Goal: Task Accomplishment & Management: Use online tool/utility

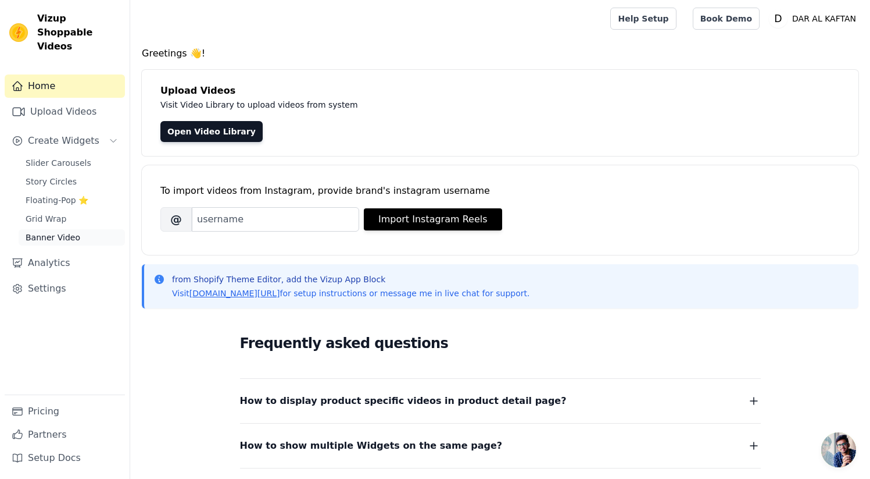
click at [64, 231] on span "Banner Video" at bounding box center [53, 237] width 55 height 12
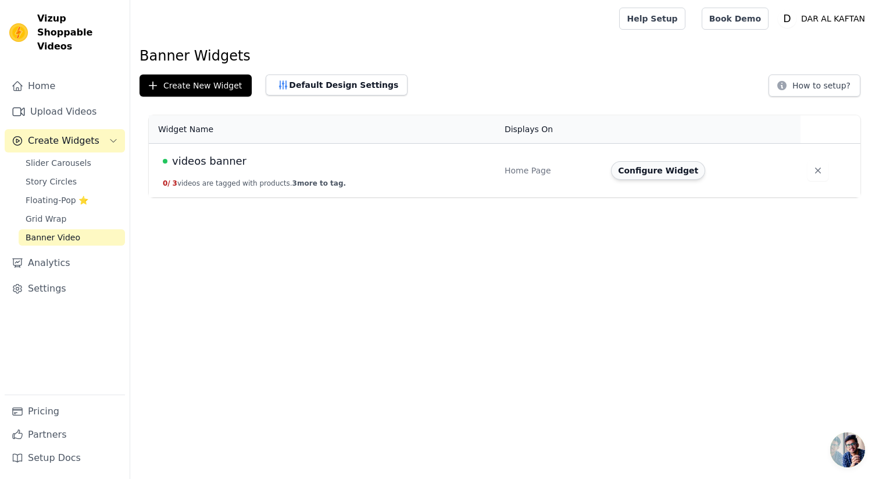
click at [654, 173] on button "Configure Widget" at bounding box center [658, 170] width 94 height 19
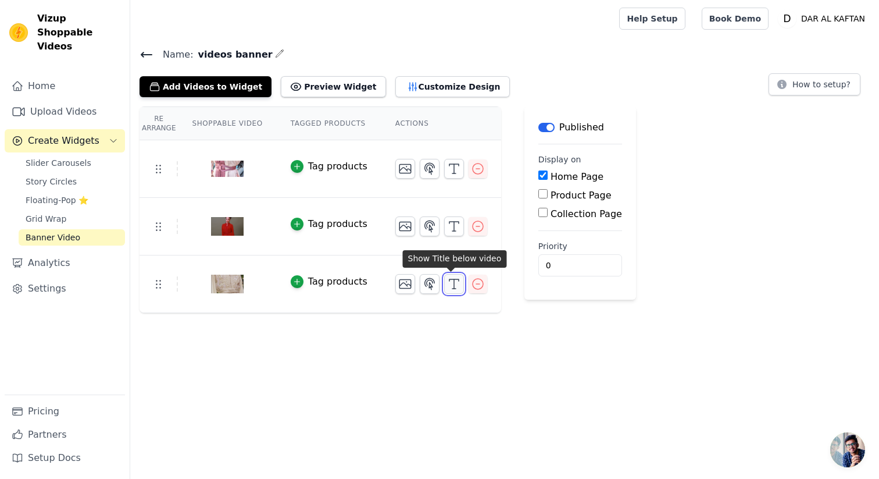
click at [448, 286] on icon "button" at bounding box center [454, 284] width 14 height 14
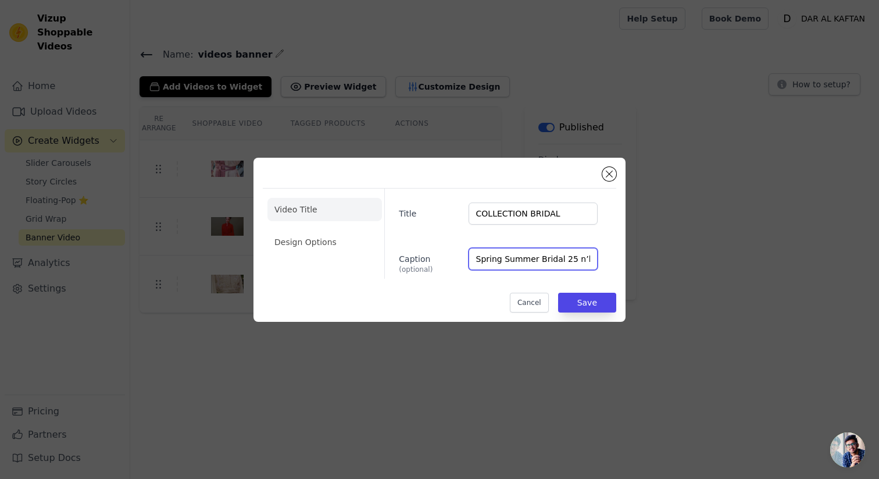
click at [530, 260] on input "Spring Summer Bridal 25 n’habille pas une mariée. Elle révèle une présence." at bounding box center [533, 259] width 129 height 22
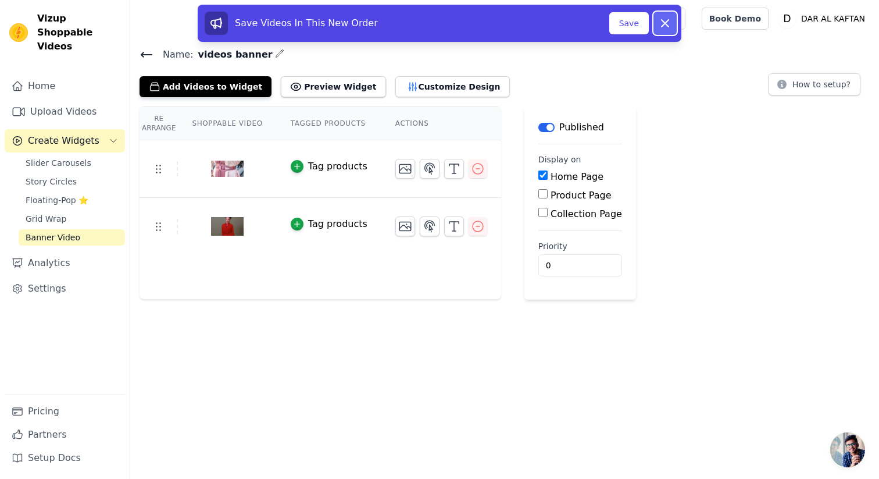
click at [663, 30] on button "Dismiss" at bounding box center [665, 23] width 23 height 23
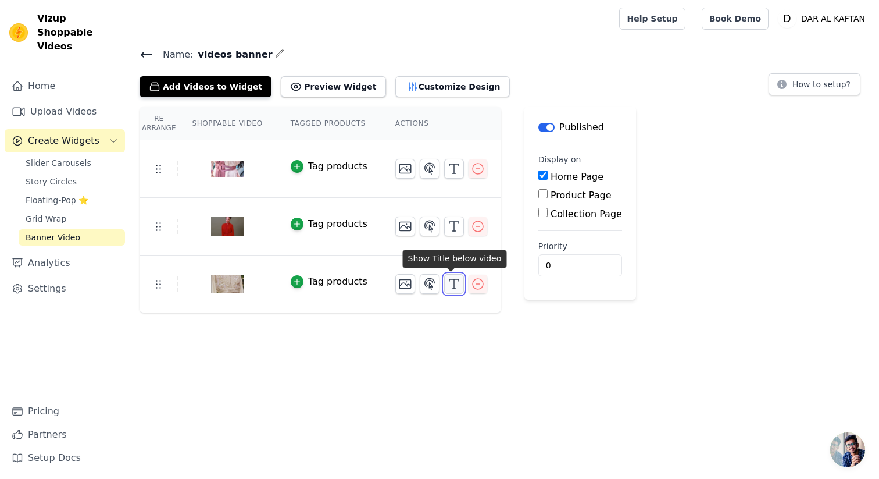
click at [447, 286] on icon "button" at bounding box center [454, 284] width 14 height 14
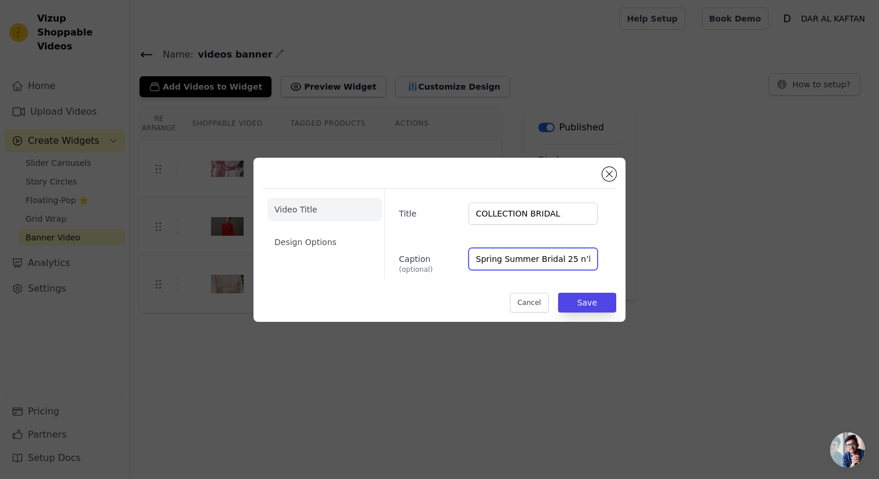
click at [556, 260] on input "Spring Summer Bridal 25 n’habille pas une mariée. Elle révèle une présence." at bounding box center [533, 259] width 129 height 22
click at [612, 174] on button "Close modal" at bounding box center [609, 174] width 14 height 14
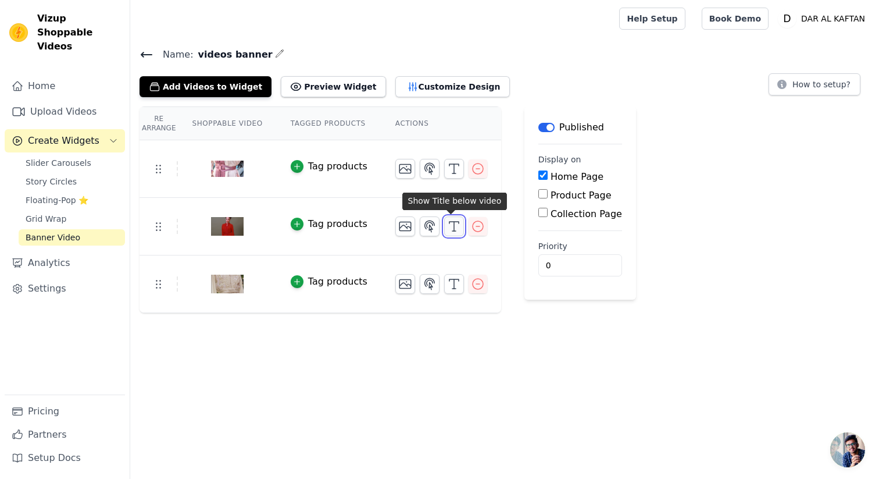
click at [452, 219] on icon "button" at bounding box center [454, 226] width 14 height 14
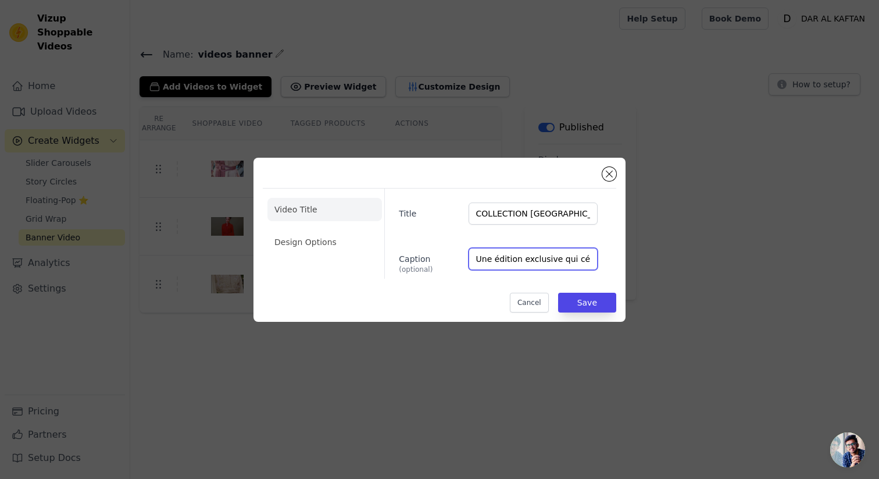
click at [535, 256] on input "Une édition exclusive qui célèbre l’élégance intemporelle et le savoir-faire ma…" at bounding box center [533, 259] width 129 height 22
paste input "L’alliance parfaite entre héritage marocain et modernité."
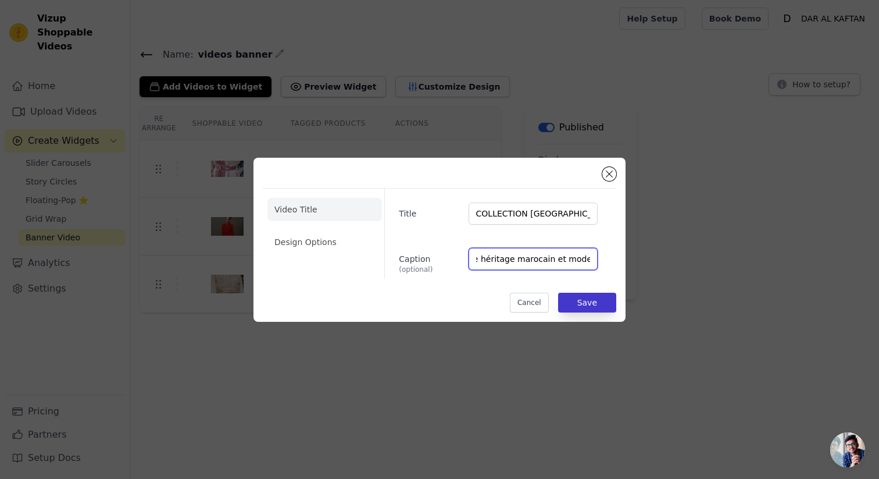
type input "L’alliance parfaite entre héritage marocain et modernité."
click at [578, 298] on button "Save" at bounding box center [587, 302] width 58 height 20
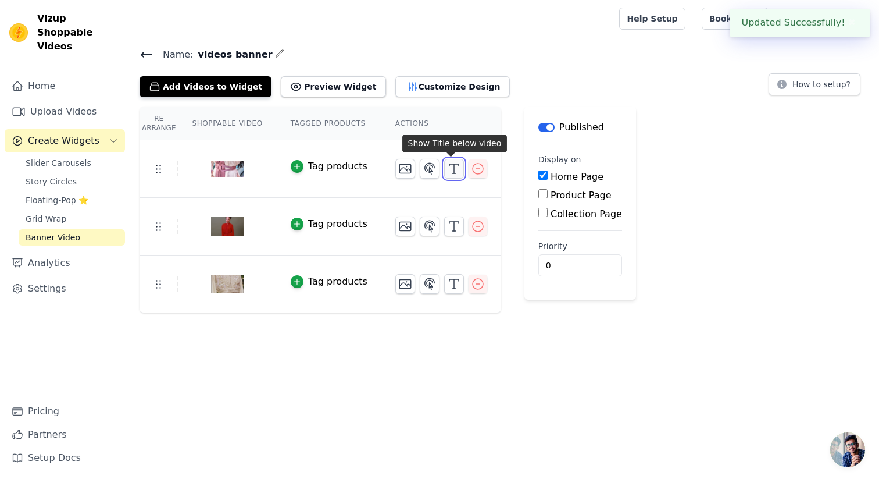
click at [447, 173] on icon "button" at bounding box center [454, 169] width 14 height 14
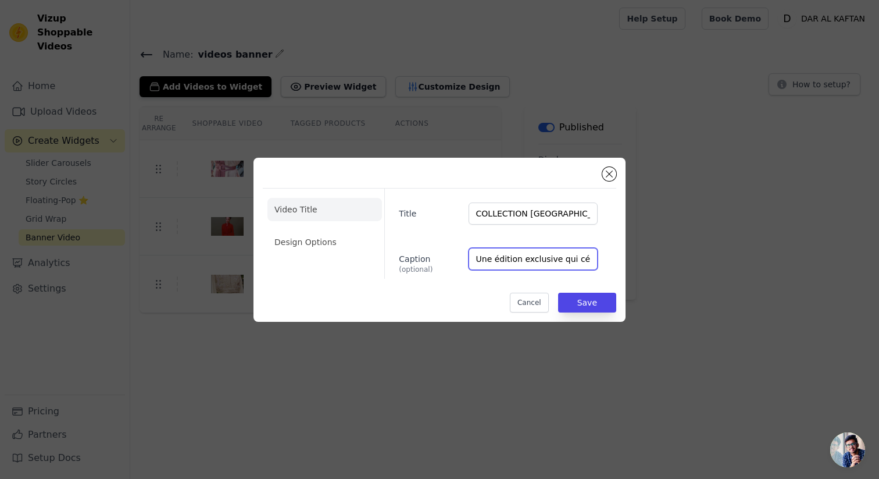
click at [526, 251] on input "Une édition exclusive qui célèbre l’élégance intemporelle et le savoir-faire ma…" at bounding box center [533, 259] width 129 height 22
paste input "Des caftans qui célèbrent chaque instant précieux"
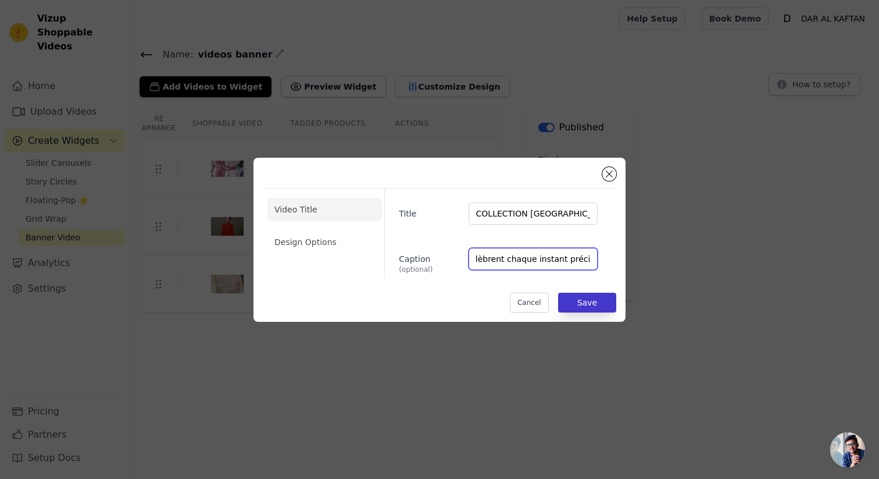
type input "Des caftans qui célèbrent chaque instant précieux."
click at [581, 301] on button "Save" at bounding box center [587, 302] width 58 height 20
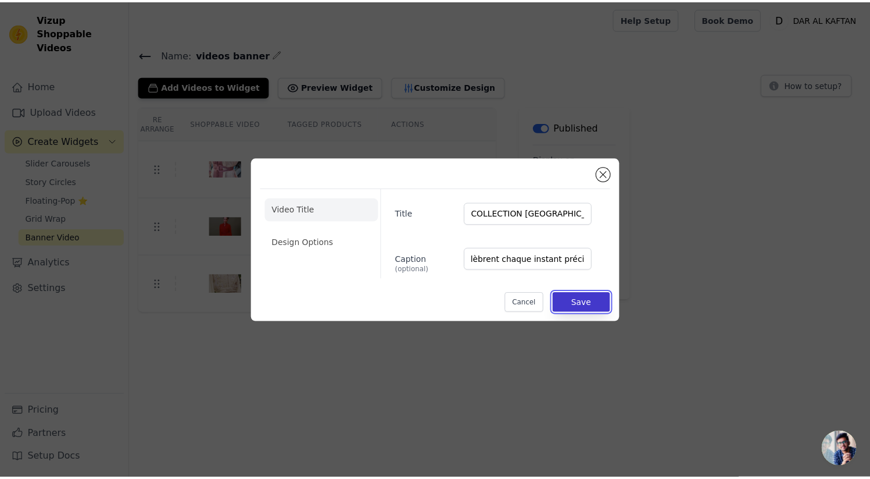
scroll to position [0, 0]
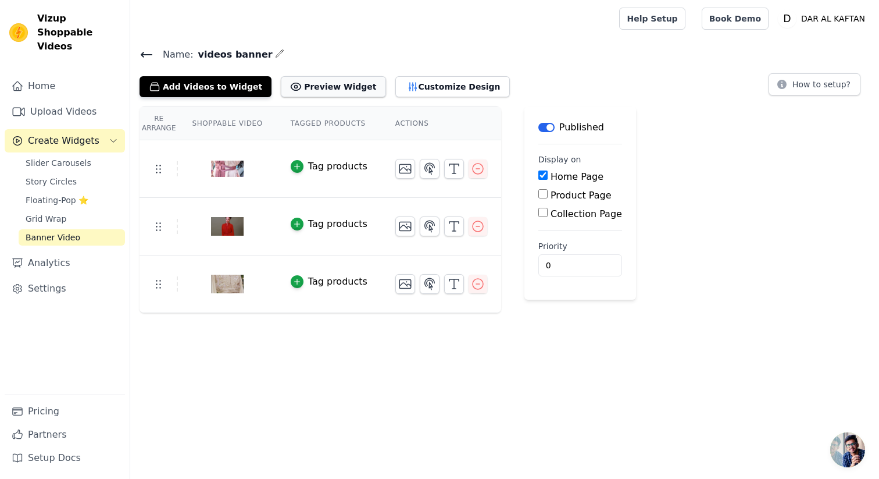
click at [323, 91] on button "Preview Widget" at bounding box center [333, 86] width 105 height 21
click at [323, 88] on button "Preview Widget" at bounding box center [333, 86] width 105 height 21
click at [340, 87] on button "Preview Widget" at bounding box center [333, 86] width 105 height 21
click at [227, 166] on img at bounding box center [227, 169] width 33 height 56
click at [71, 231] on span "Banner Video" at bounding box center [53, 237] width 55 height 12
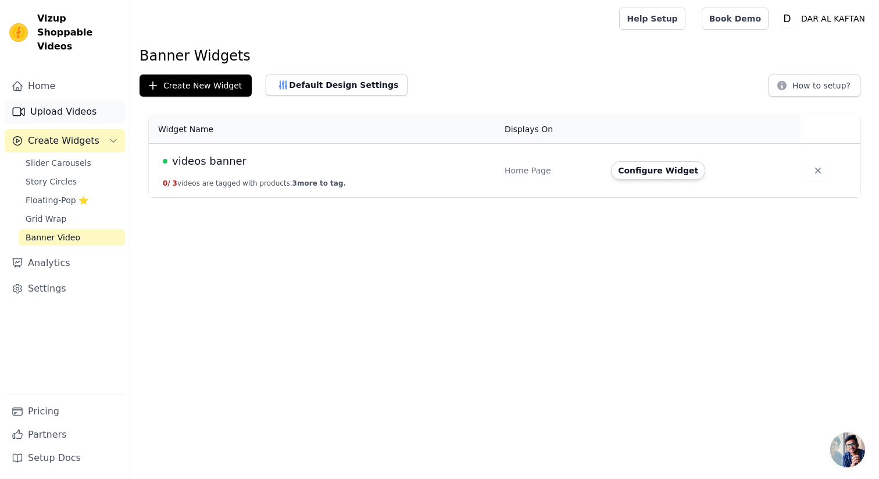
click at [45, 100] on link "Upload Videos" at bounding box center [65, 111] width 120 height 23
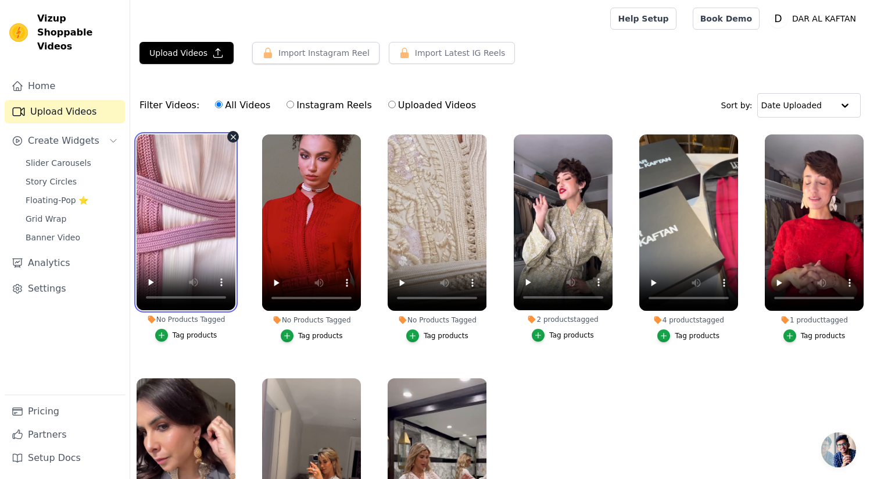
click at [219, 160] on video at bounding box center [186, 222] width 99 height 176
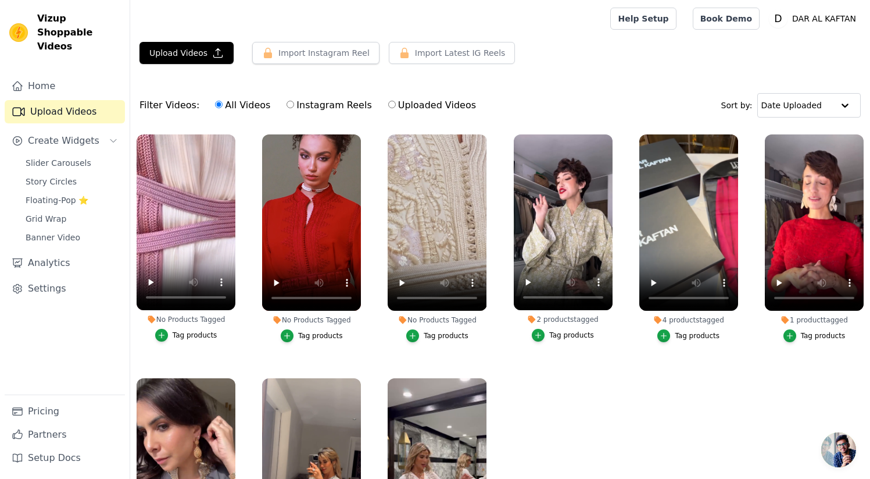
click at [306, 123] on div "Filter Videos: All Videos Instagram Reels Uploaded Videos Sort by: Date Uploaded" at bounding box center [500, 105] width 740 height 45
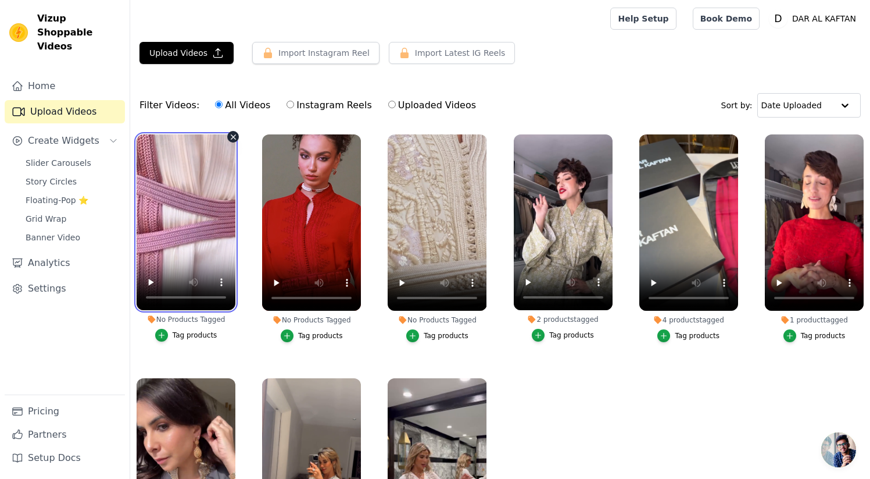
click at [154, 217] on video at bounding box center [186, 222] width 99 height 176
click at [176, 212] on video at bounding box center [186, 222] width 99 height 176
